Goal: Information Seeking & Learning: Learn about a topic

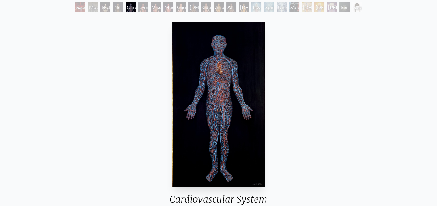
scroll to position [29, 0]
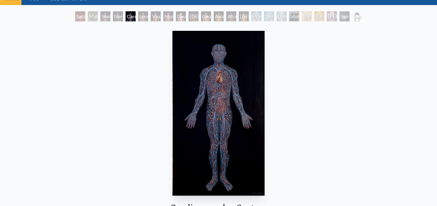
click at [233, 88] on img "5 / 23" at bounding box center [218, 113] width 92 height 165
click at [110, 11] on div "Skeletal System" at bounding box center [105, 16] width 10 height 10
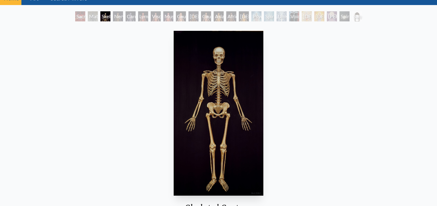
click at [98, 11] on div "Material World" at bounding box center [93, 16] width 10 height 10
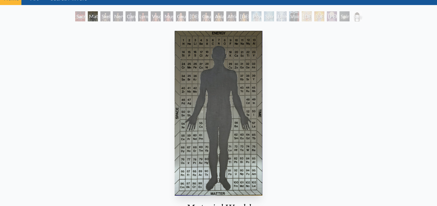
click at [123, 11] on div "Nervous System" at bounding box center [118, 16] width 10 height 10
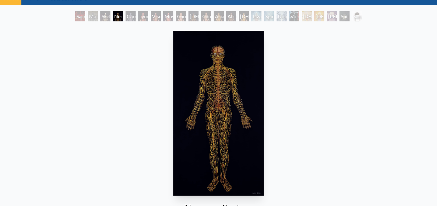
click at [184, 11] on div "Caucasian Woman" at bounding box center [181, 16] width 10 height 10
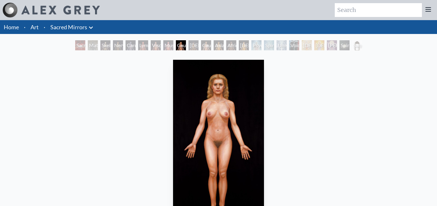
click at [148, 41] on div "Lymphatic System" at bounding box center [143, 45] width 10 height 10
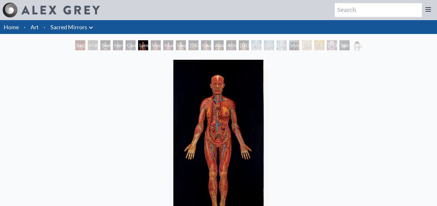
scroll to position [29, 0]
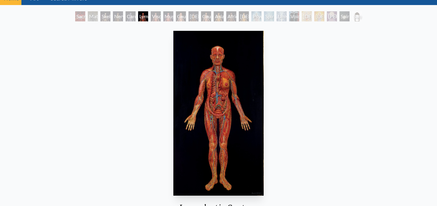
click at [157, 29] on div "Lymphatic System 1985, oil on linen, 48 x 86 in. Visit the CoSM Shop" at bounding box center [218, 149] width 427 height 243
click at [173, 14] on div "Muscle System" at bounding box center [168, 16] width 10 height 10
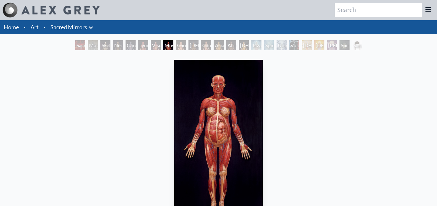
click at [245, 52] on div "Muscle System 1980, oil on linen, 46 x 84 in. Visit the CoSM Shop" at bounding box center [218, 178] width 437 height 253
click at [251, 40] on div "Psychic Energy System" at bounding box center [256, 45] width 10 height 10
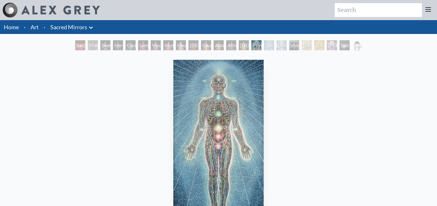
click at [266, 41] on div "Spiritual Energy System" at bounding box center [269, 45] width 10 height 10
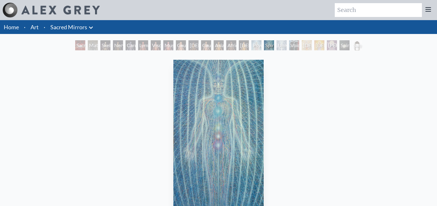
click at [278, 40] on div "Universal Mind Lattice" at bounding box center [281, 45] width 10 height 10
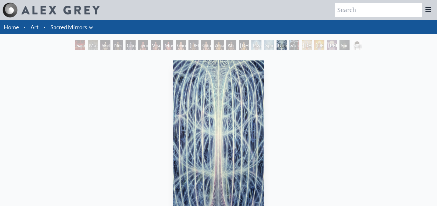
click at [251, 41] on div "Psychic Energy System" at bounding box center [256, 45] width 10 height 10
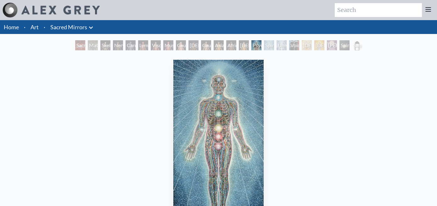
click at [280, 42] on div "Universal Mind Lattice" at bounding box center [281, 45] width 10 height 10
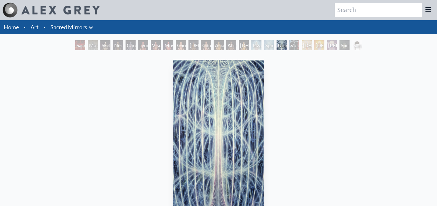
click at [251, 40] on div "Psychic Energy System" at bounding box center [256, 45] width 10 height 10
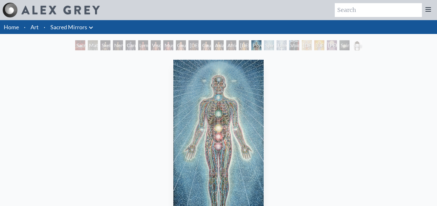
click at [280, 40] on div "Universal Mind Lattice" at bounding box center [281, 45] width 10 height 10
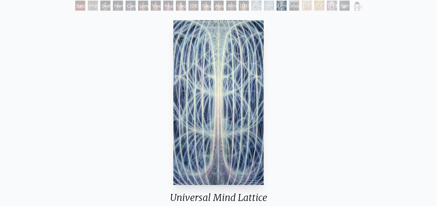
scroll to position [29, 0]
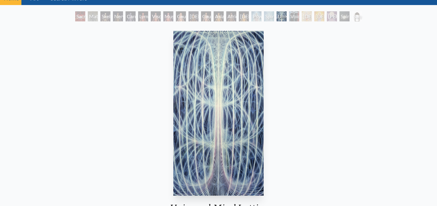
click at [264, 12] on div "Spiritual Energy System" at bounding box center [269, 16] width 10 height 10
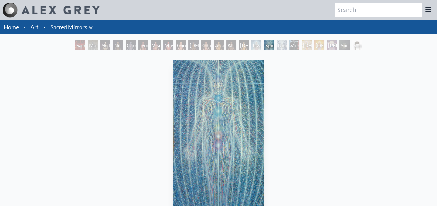
click at [251, 40] on div "Psychic Energy System" at bounding box center [256, 45] width 10 height 10
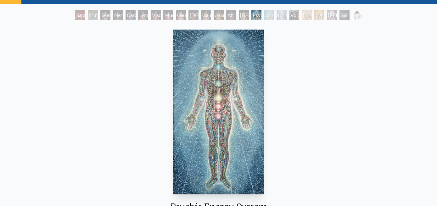
scroll to position [7, 0]
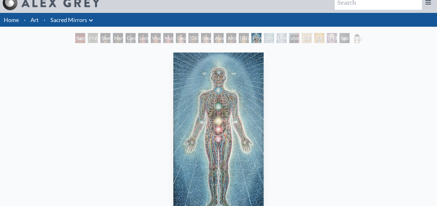
click at [264, 35] on div "Spiritual Energy System" at bounding box center [269, 38] width 10 height 10
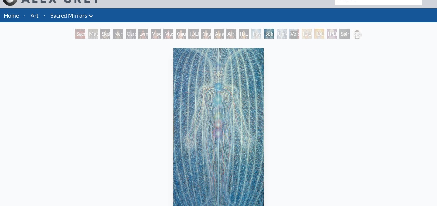
scroll to position [7, 0]
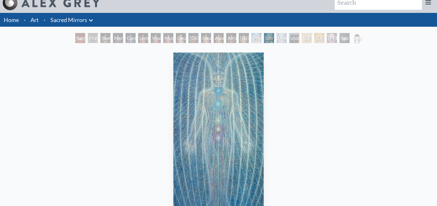
click at [276, 33] on div "Universal Mind Lattice" at bounding box center [281, 38] width 10 height 10
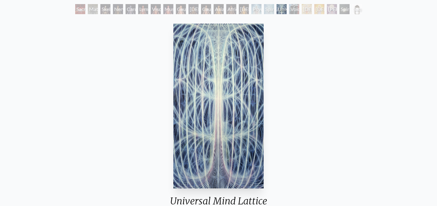
scroll to position [7, 0]
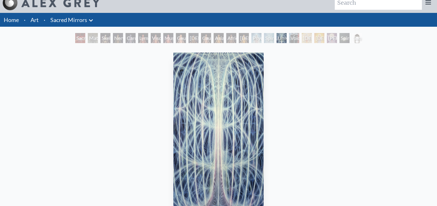
click at [289, 33] on div "Void Clear Light" at bounding box center [294, 38] width 10 height 10
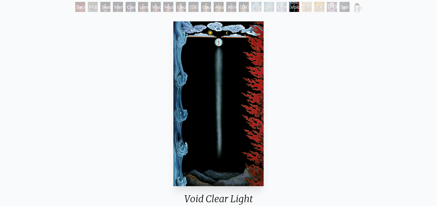
scroll to position [29, 0]
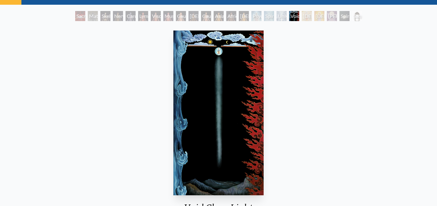
click at [277, 11] on div "Universal Mind Lattice" at bounding box center [281, 16] width 10 height 10
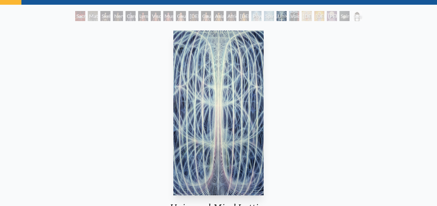
click at [289, 13] on div "Void Clear Light" at bounding box center [294, 16] width 10 height 10
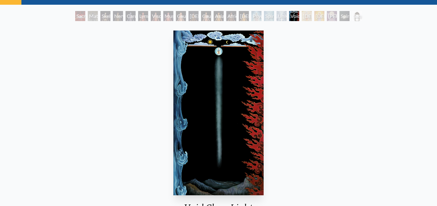
click at [302, 12] on div "[DEMOGRAPHIC_DATA]" at bounding box center [307, 16] width 10 height 10
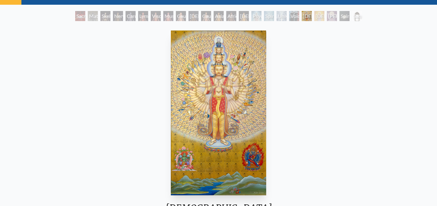
click at [314, 13] on div "[DEMOGRAPHIC_DATA]" at bounding box center [319, 16] width 10 height 10
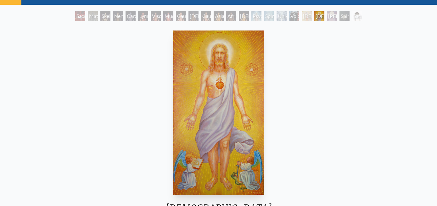
click at [327, 11] on div "[PERSON_NAME]" at bounding box center [332, 16] width 10 height 10
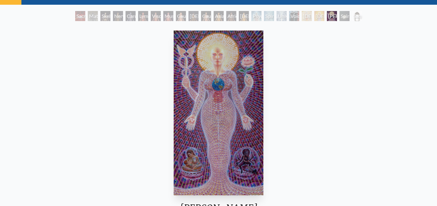
click at [339, 11] on div "Spiritual World" at bounding box center [344, 16] width 10 height 10
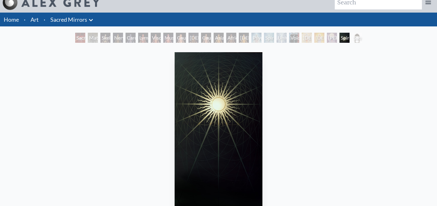
scroll to position [0, 0]
